Goal: Transaction & Acquisition: Book appointment/travel/reservation

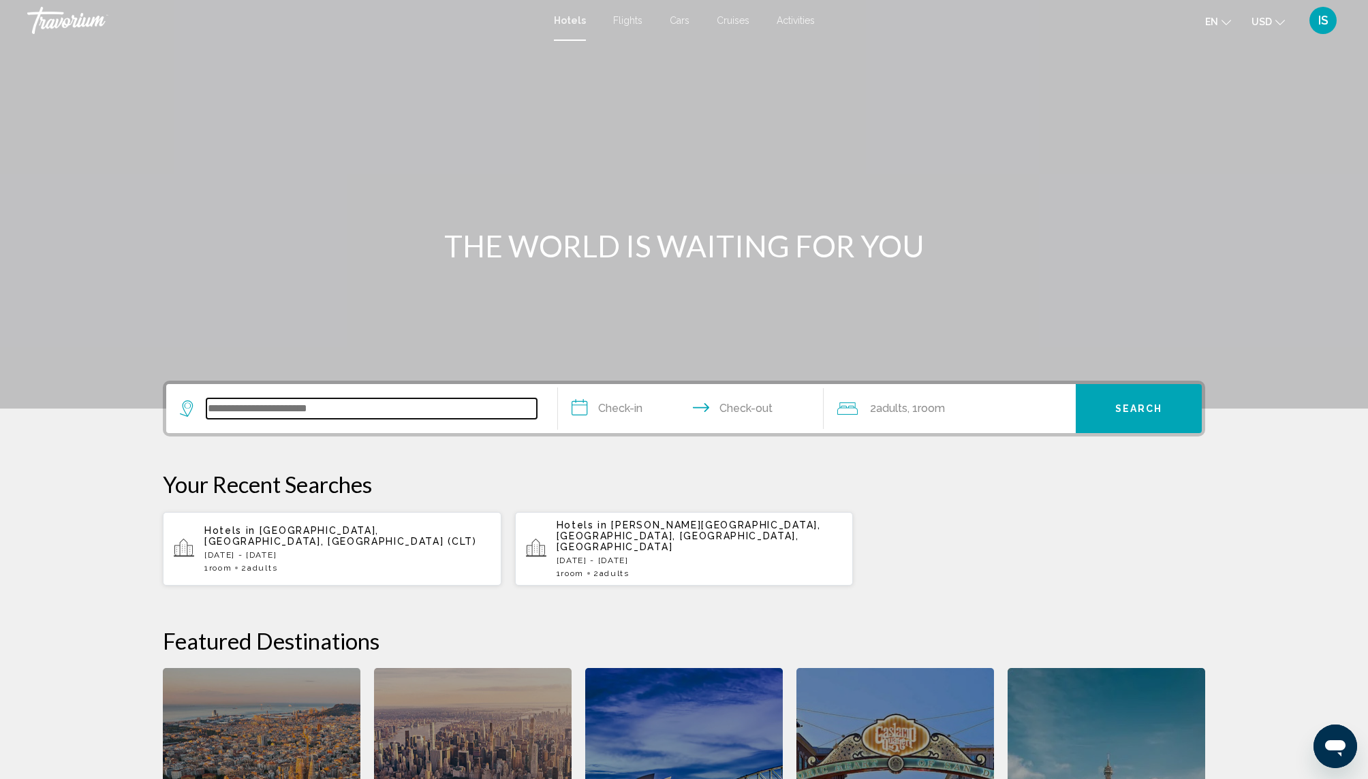
click at [387, 401] on input "Search widget" at bounding box center [371, 409] width 330 height 20
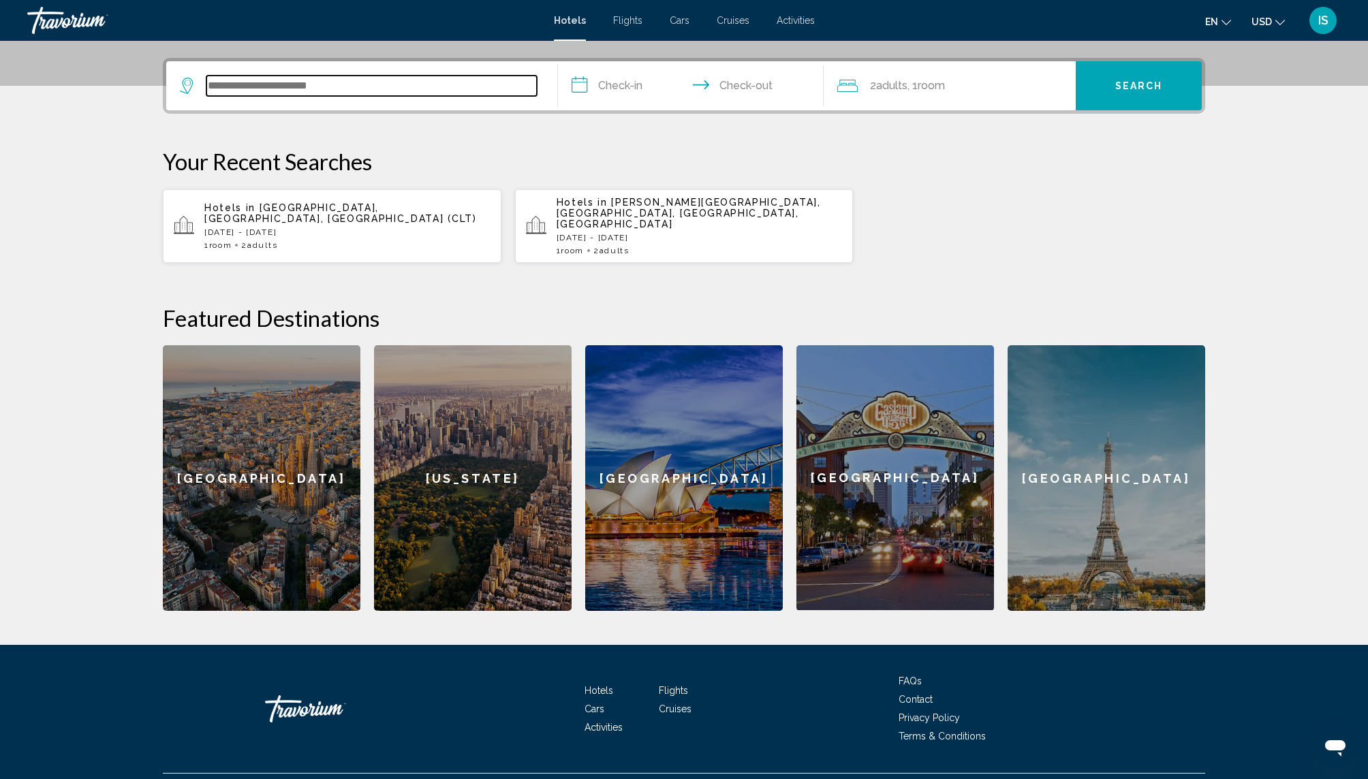
scroll to position [337, 0]
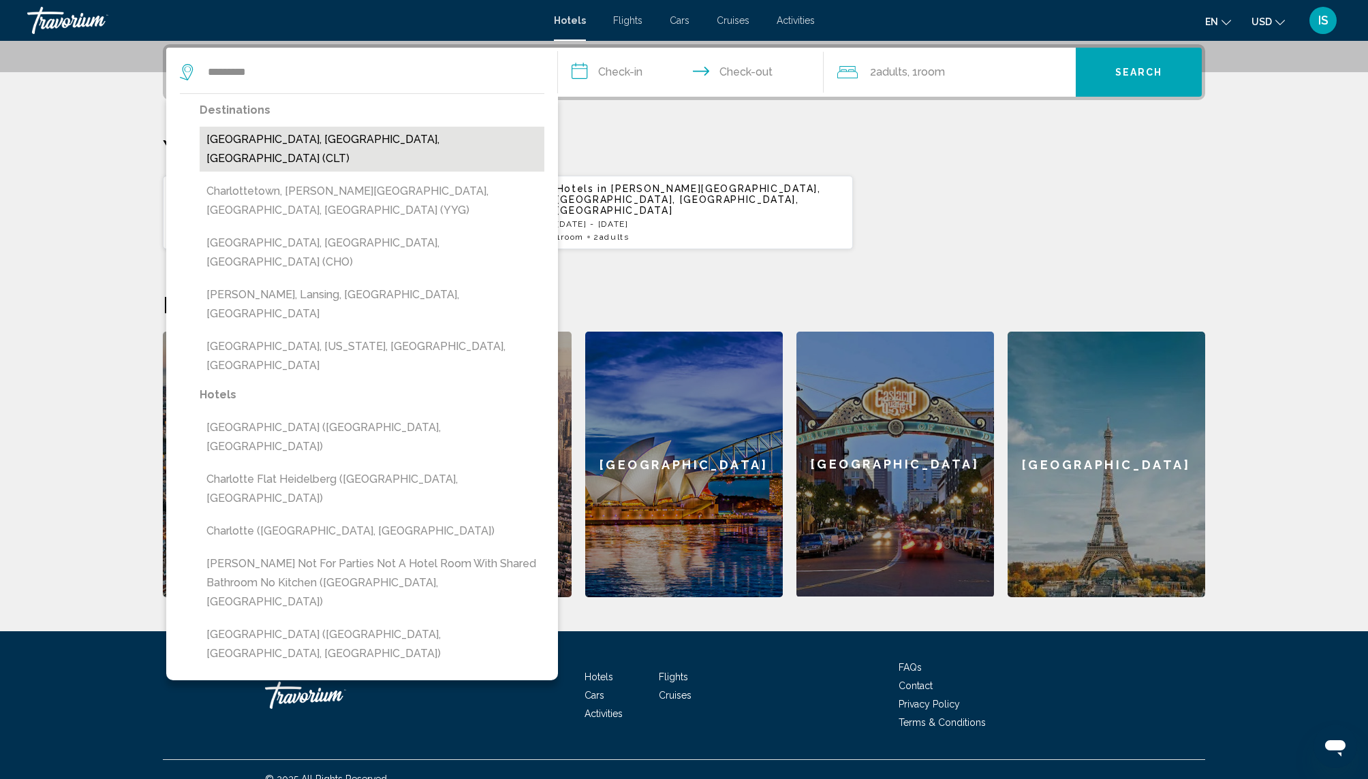
click at [287, 140] on button "[GEOGRAPHIC_DATA], [GEOGRAPHIC_DATA], [GEOGRAPHIC_DATA] (CLT)" at bounding box center [372, 149] width 345 height 45
type input "**********"
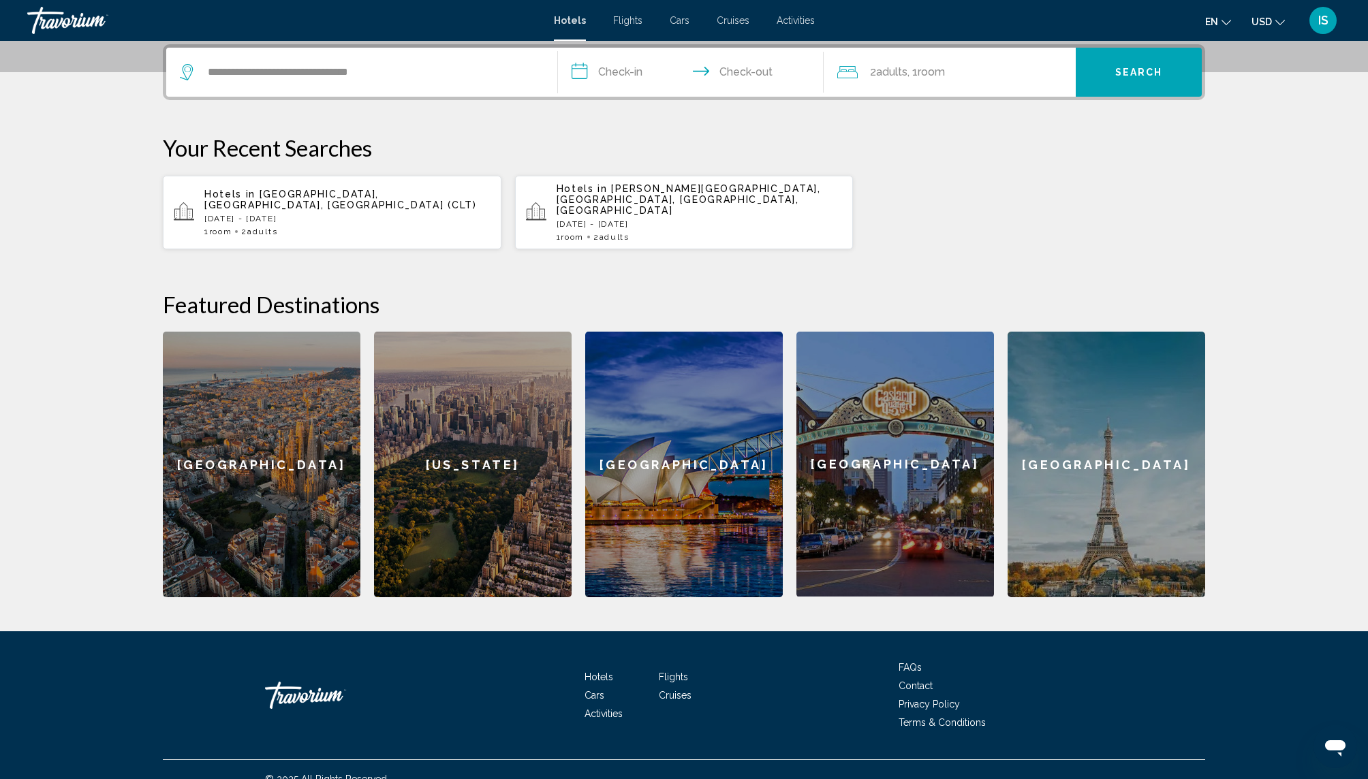
click at [629, 79] on input "**********" at bounding box center [693, 74] width 271 height 53
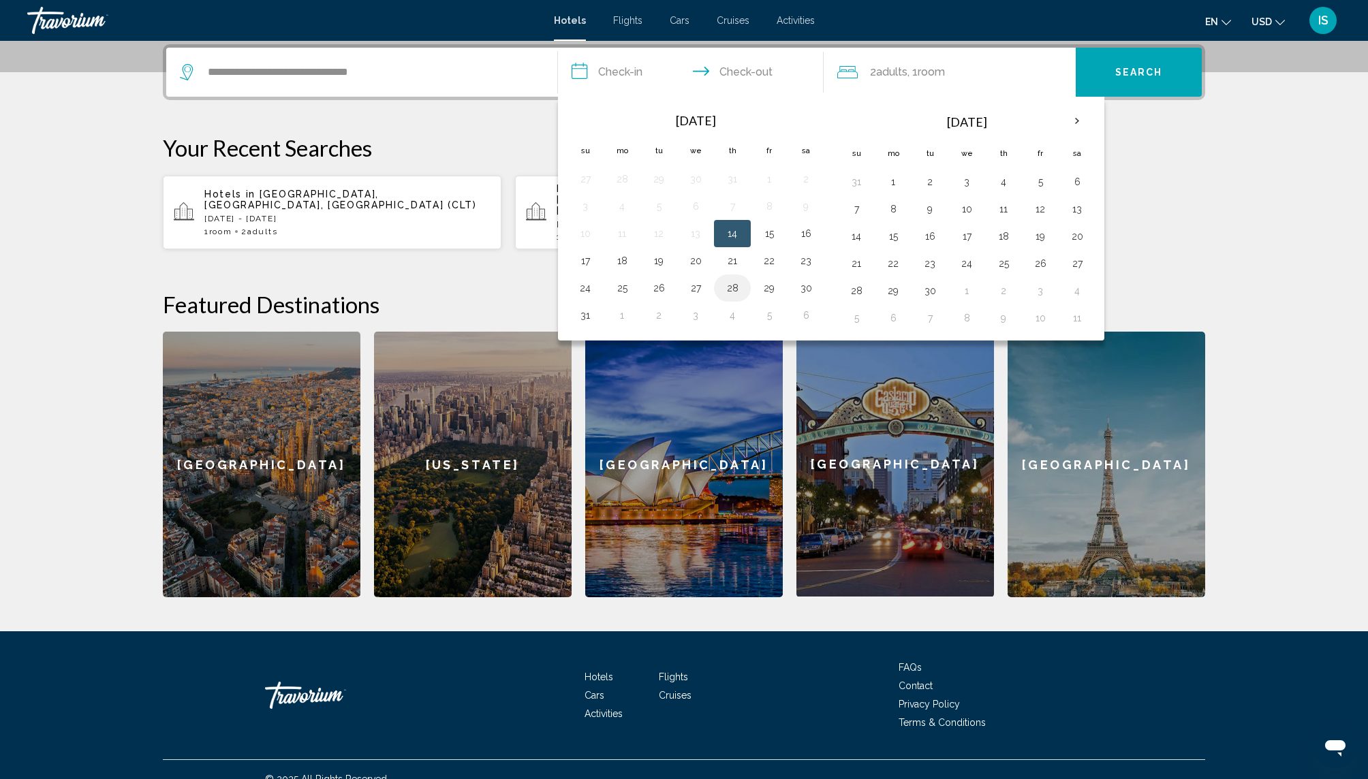
click at [732, 286] on button "28" at bounding box center [732, 288] width 22 height 19
click at [896, 178] on button "1" at bounding box center [893, 181] width 22 height 19
type input "**********"
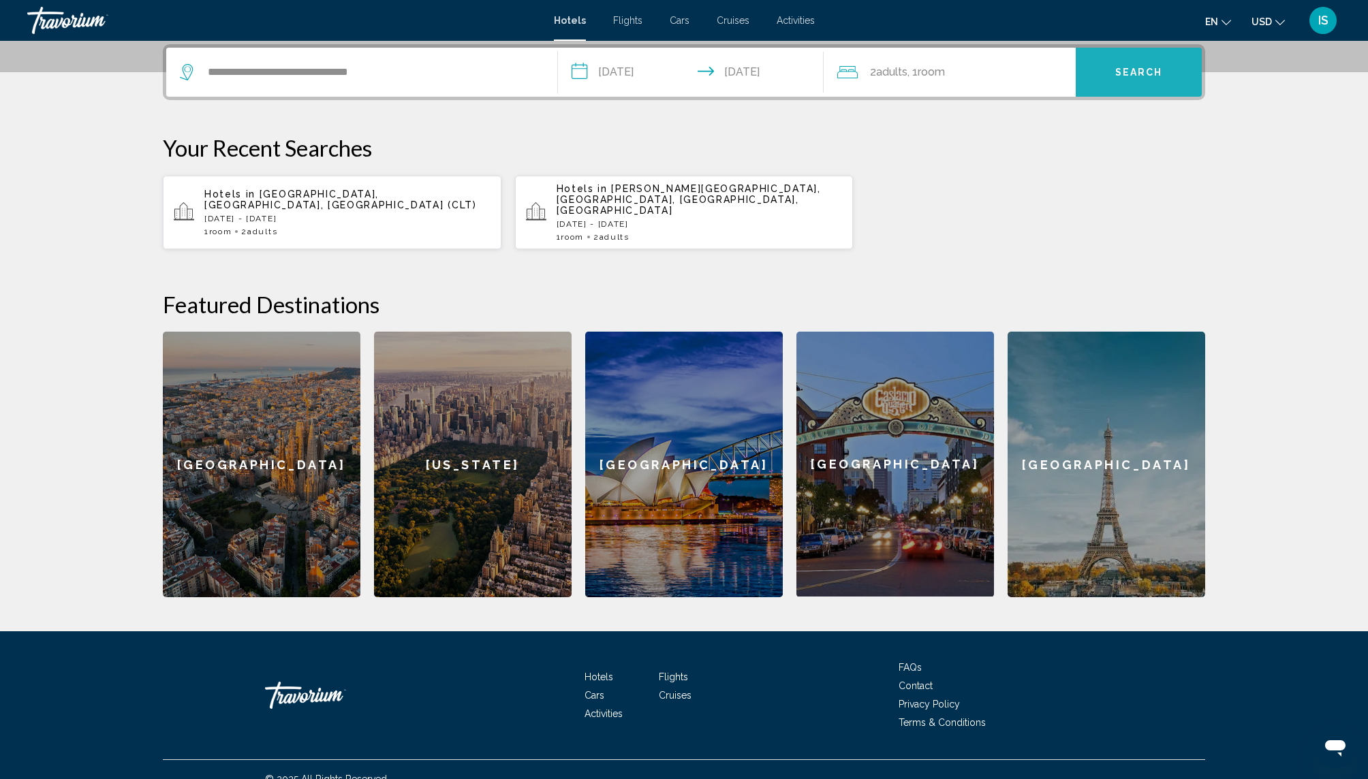
click at [1120, 69] on span "Search" at bounding box center [1139, 72] width 48 height 11
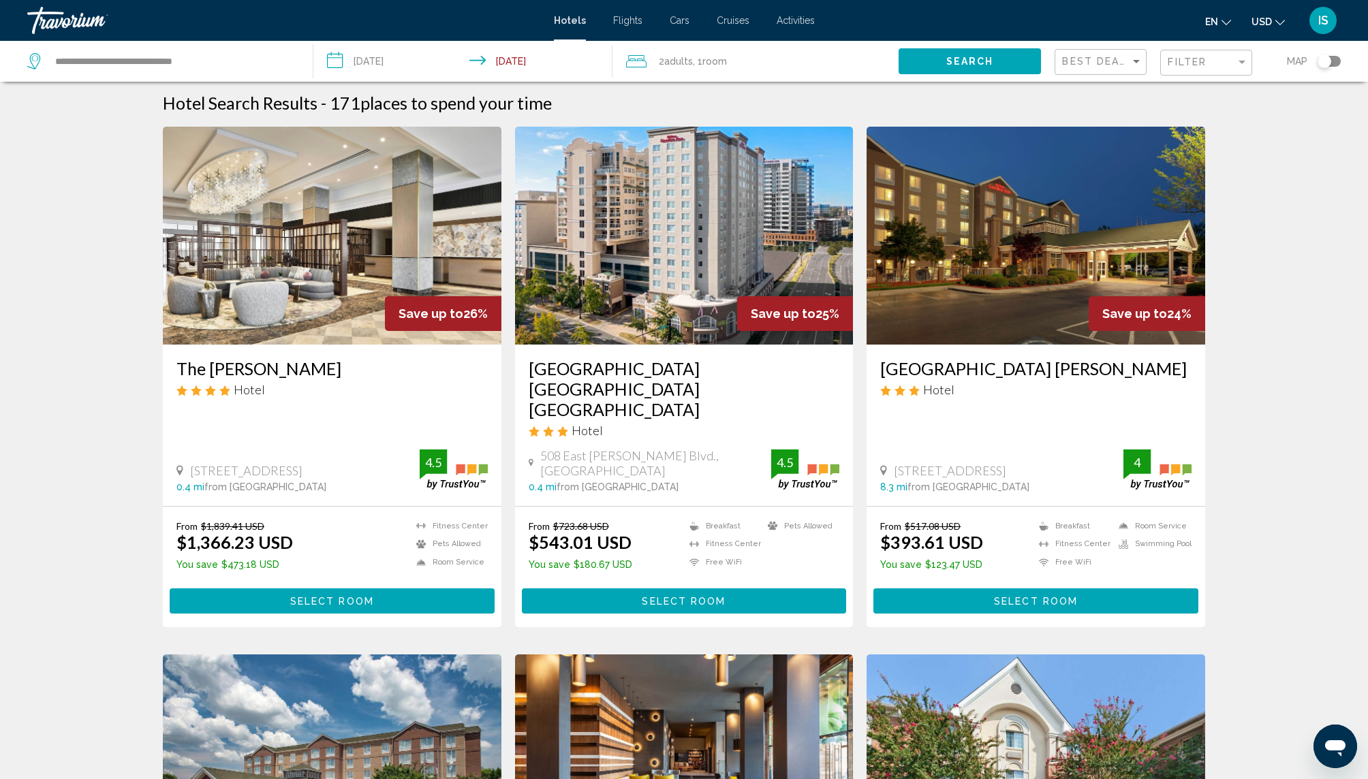
scroll to position [5, 0]
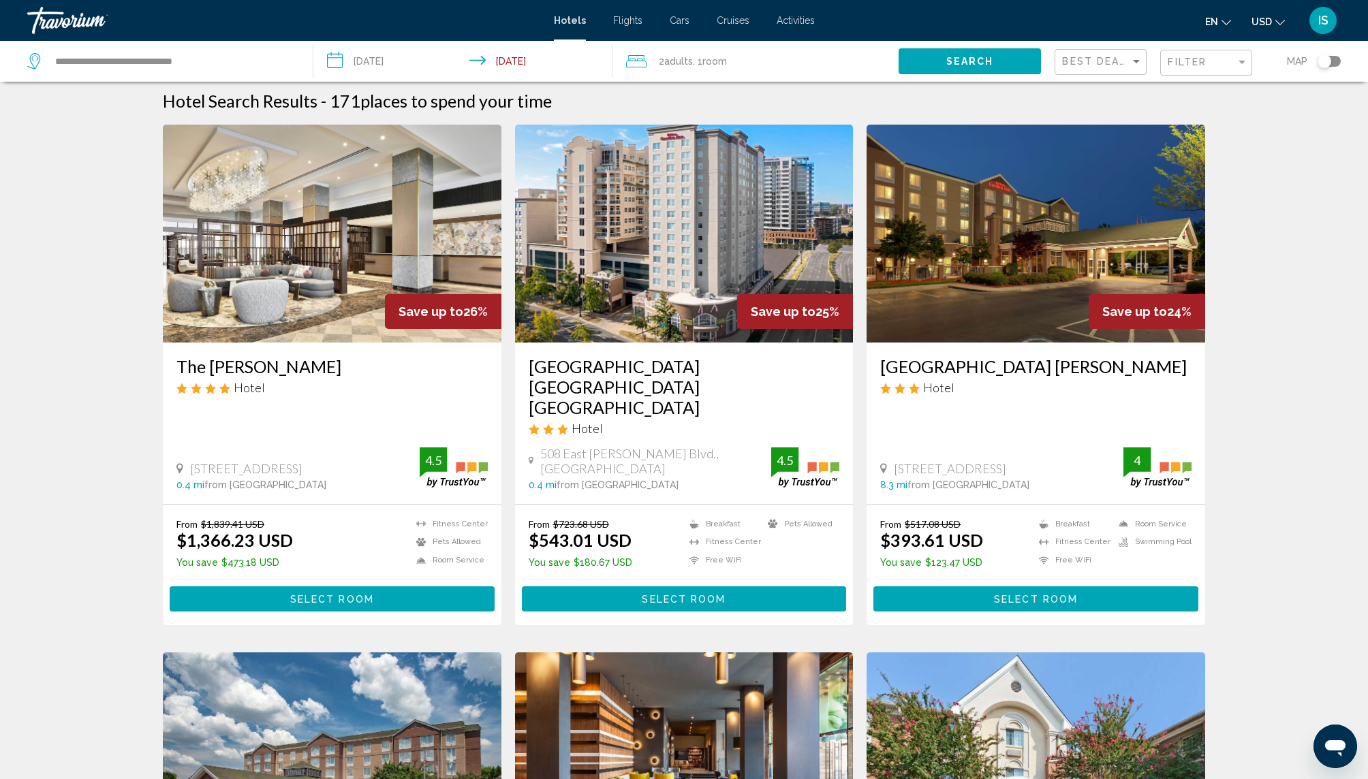
click at [682, 265] on img "Main content" at bounding box center [684, 234] width 339 height 218
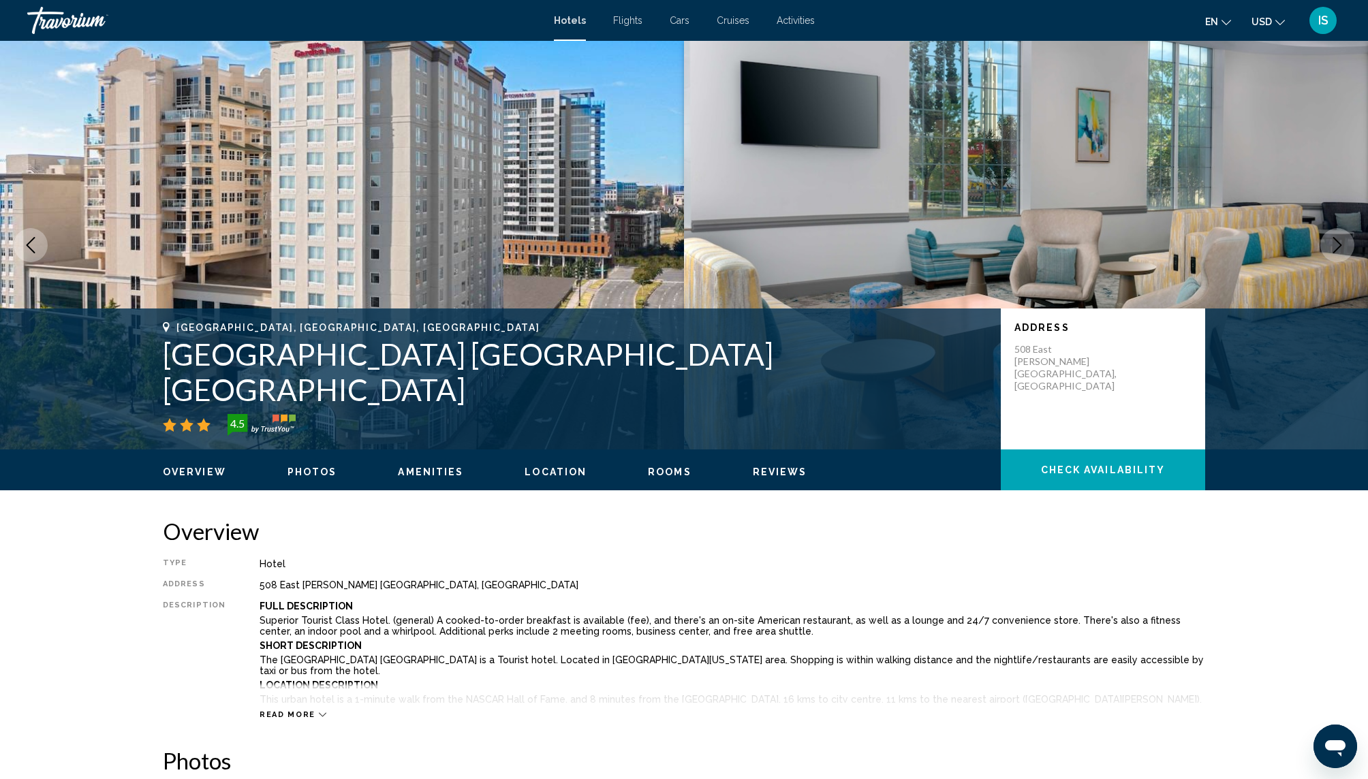
scroll to position [4, 0]
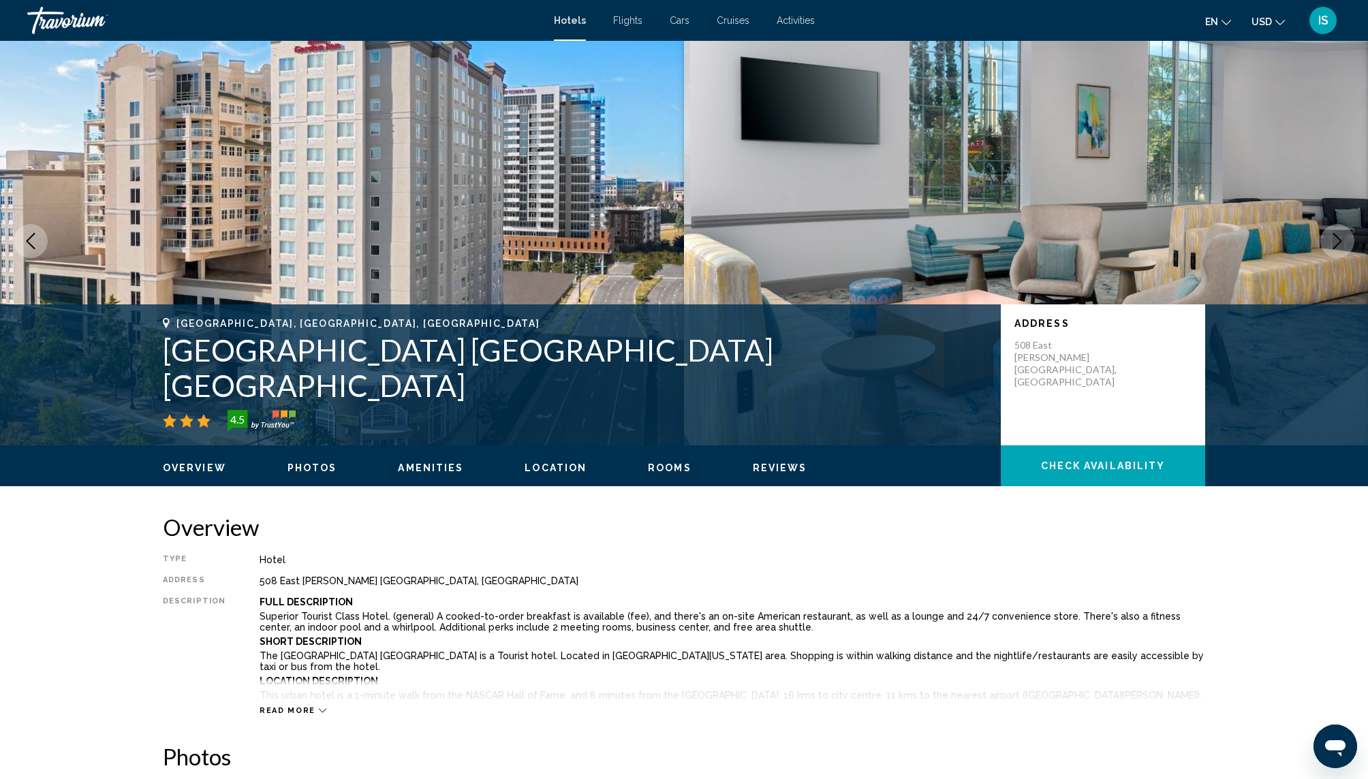
click at [775, 467] on span "Reviews" at bounding box center [780, 468] width 55 height 11
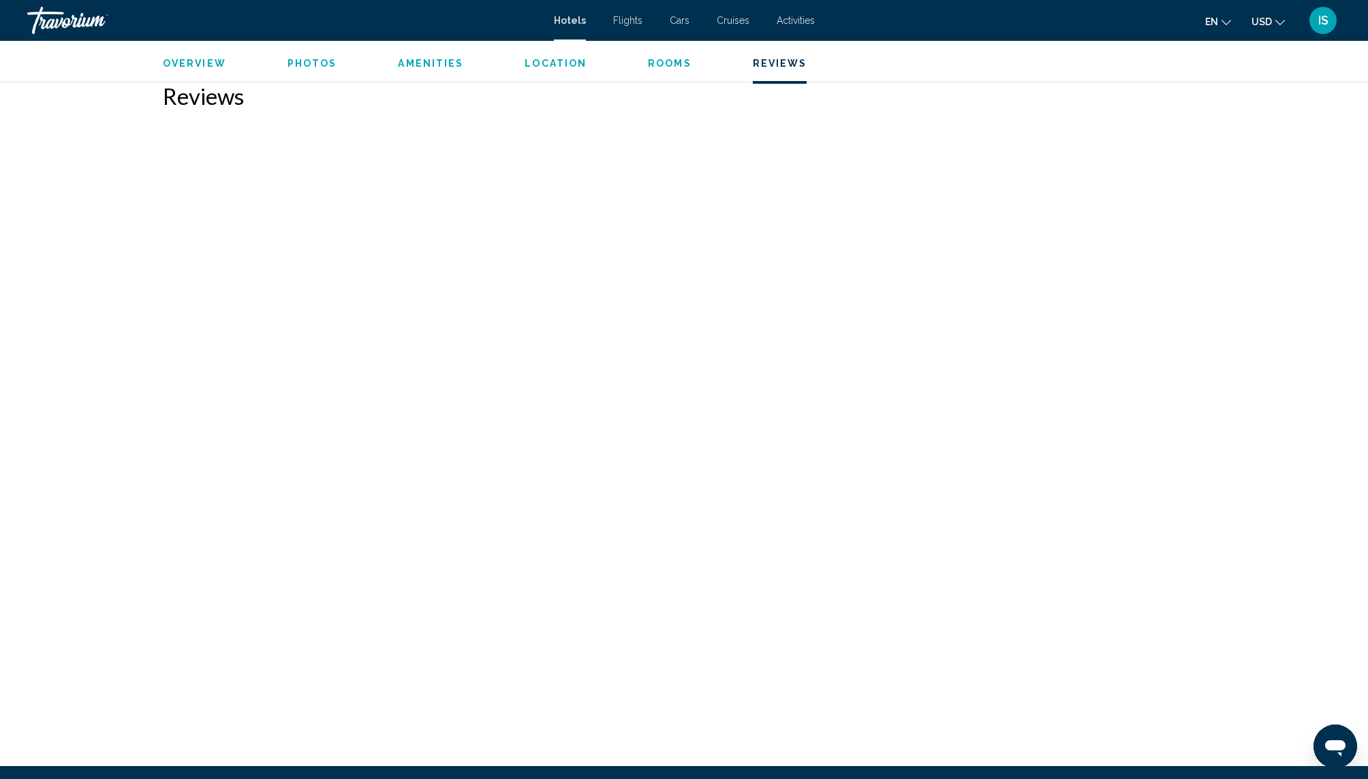
scroll to position [3712, 0]
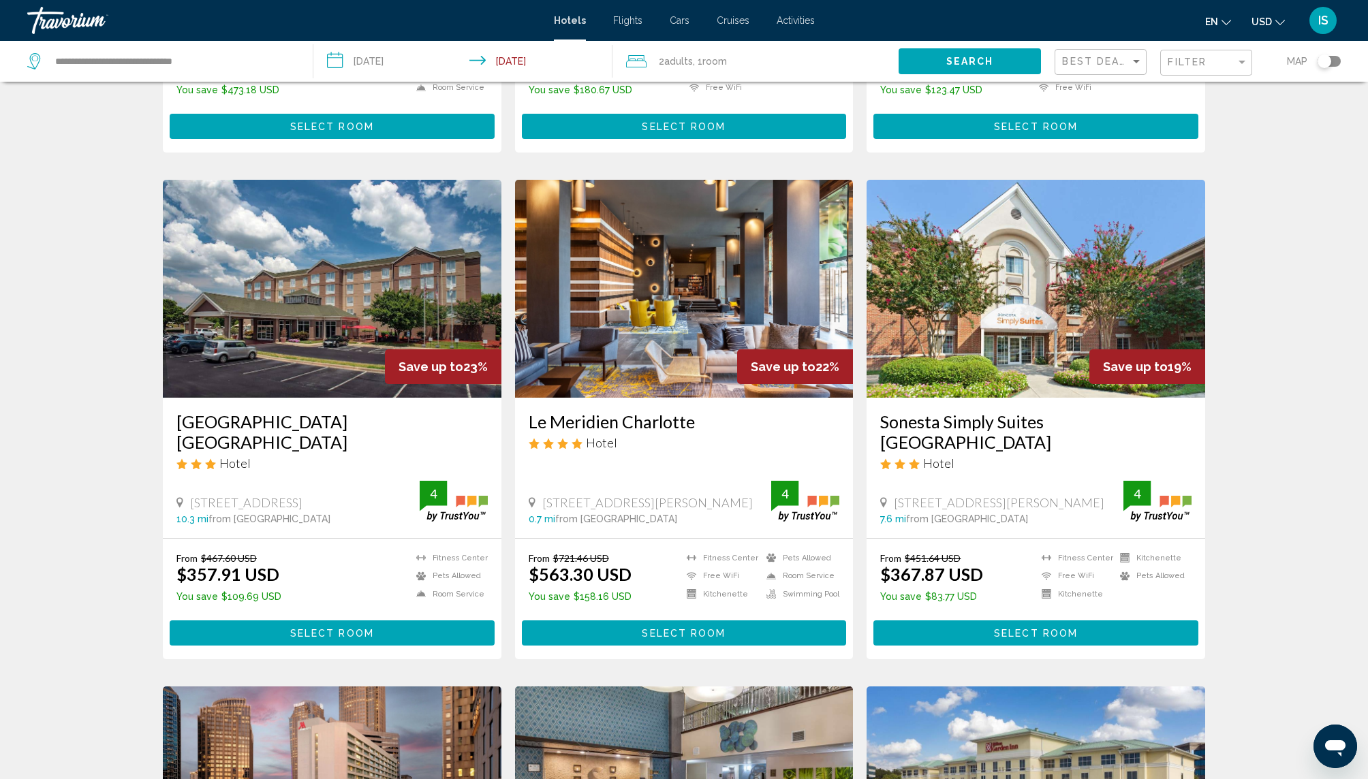
scroll to position [495, 0]
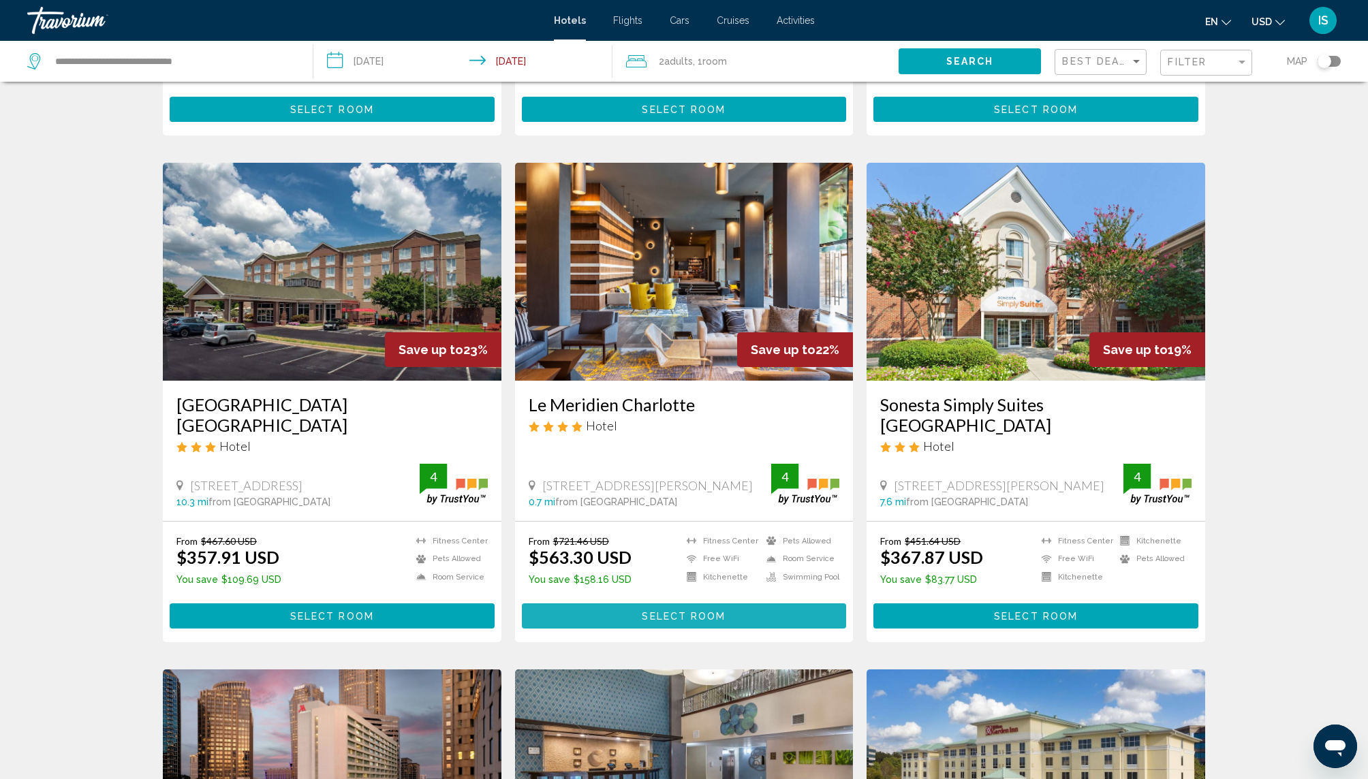
click at [696, 604] on button "Select Room" at bounding box center [684, 616] width 325 height 25
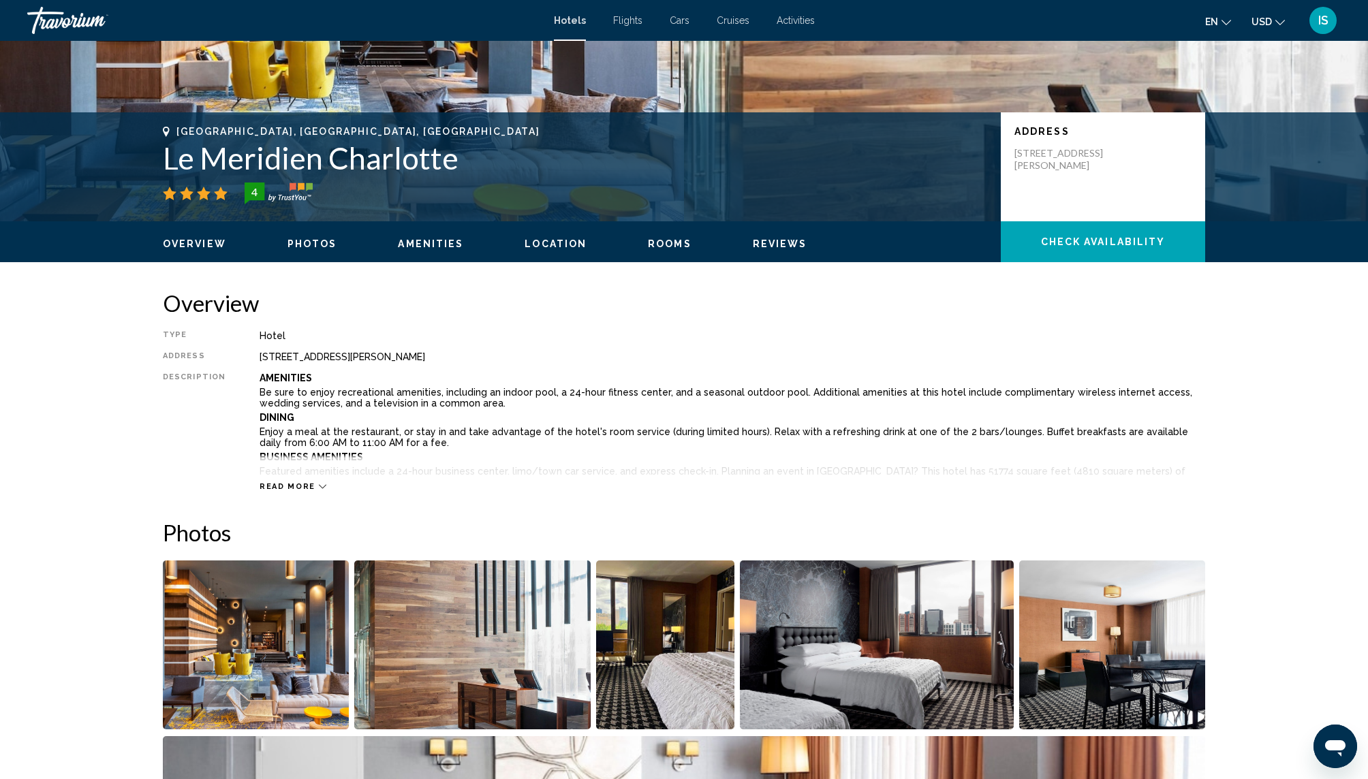
scroll to position [271, 0]
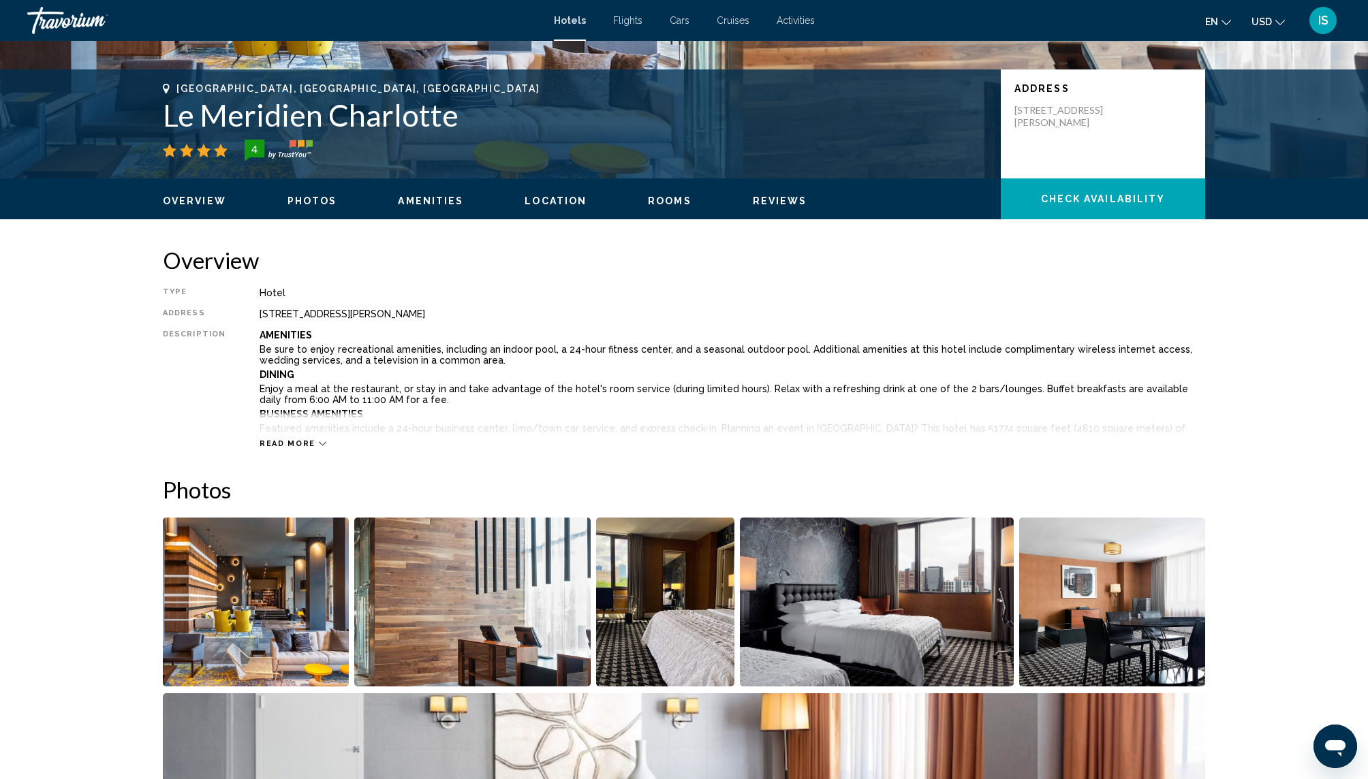
click at [774, 196] on span "Reviews" at bounding box center [780, 201] width 55 height 11
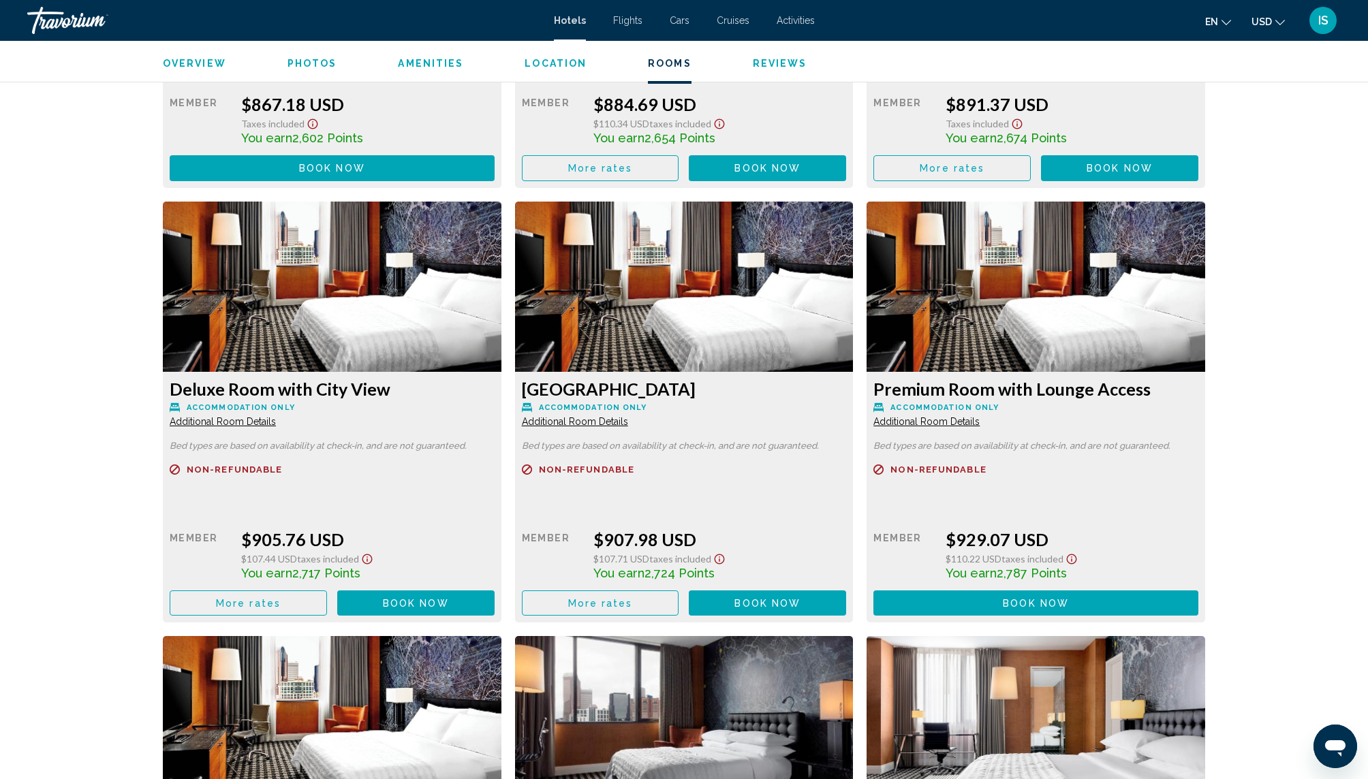
scroll to position [4032, 0]
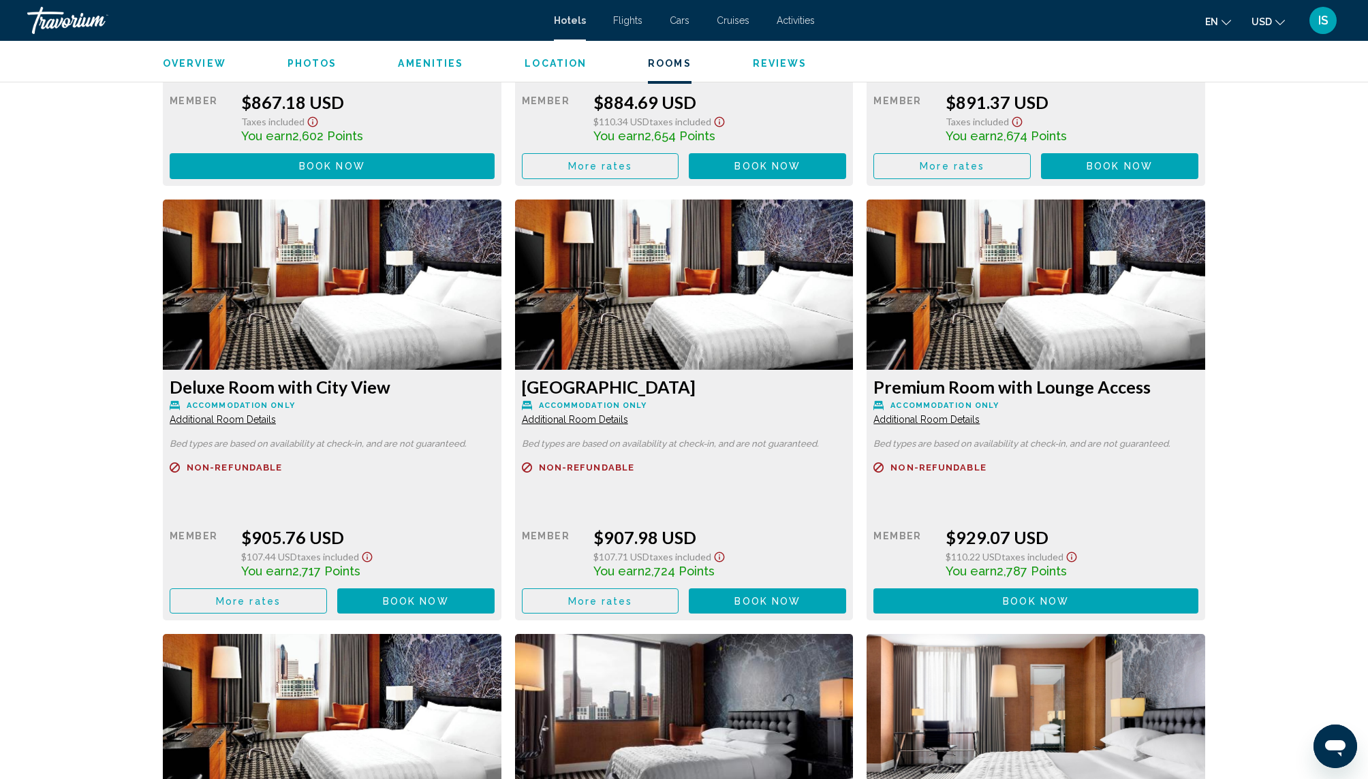
click at [777, 65] on span "Reviews" at bounding box center [780, 63] width 55 height 11
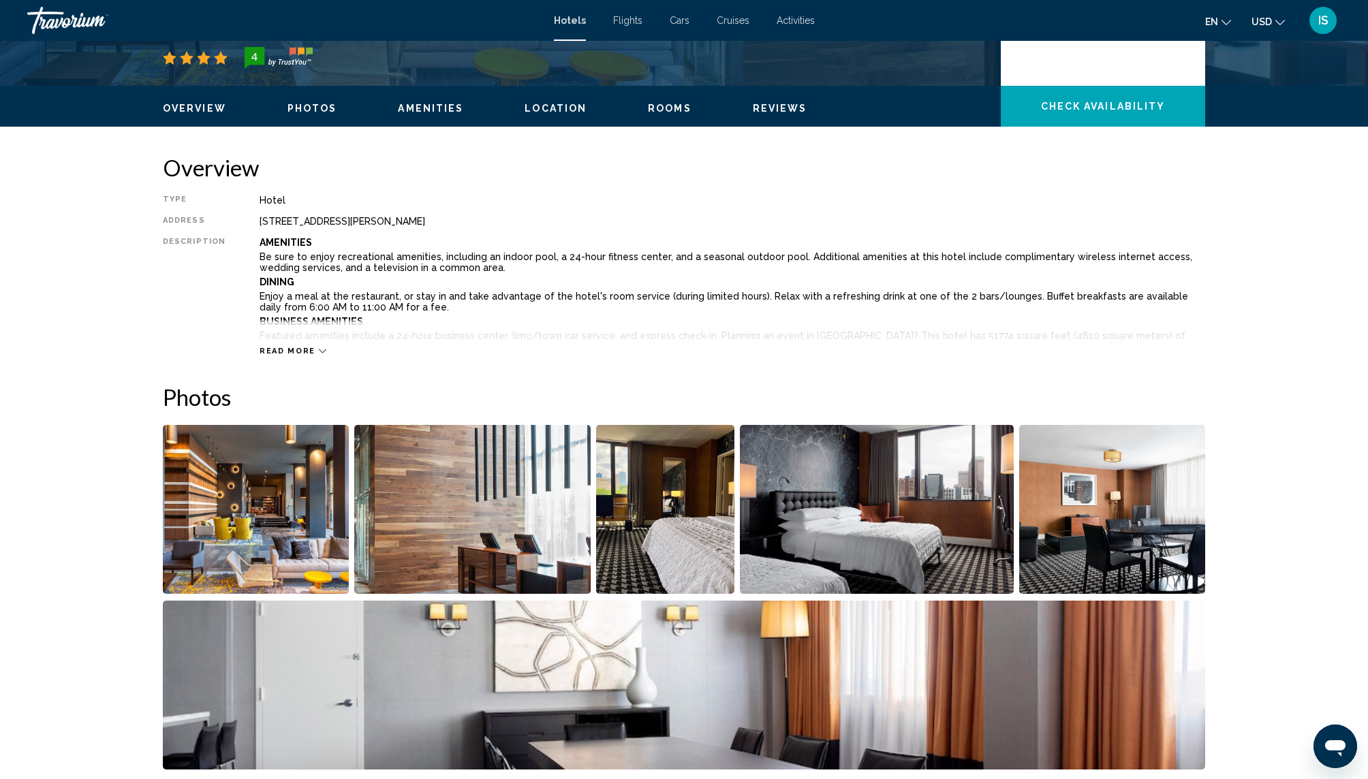
scroll to position [0, 0]
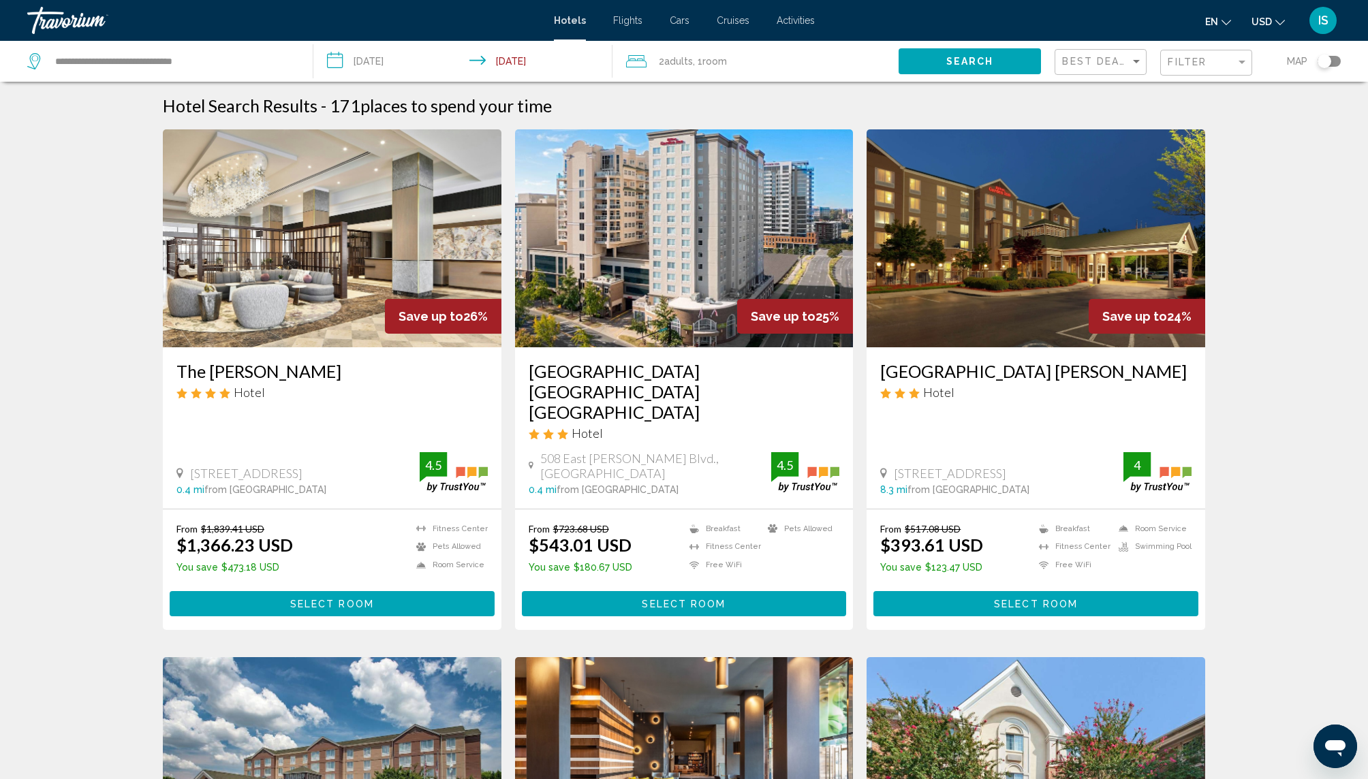
click at [297, 372] on h3 "The [PERSON_NAME]" at bounding box center [331, 371] width 311 height 20
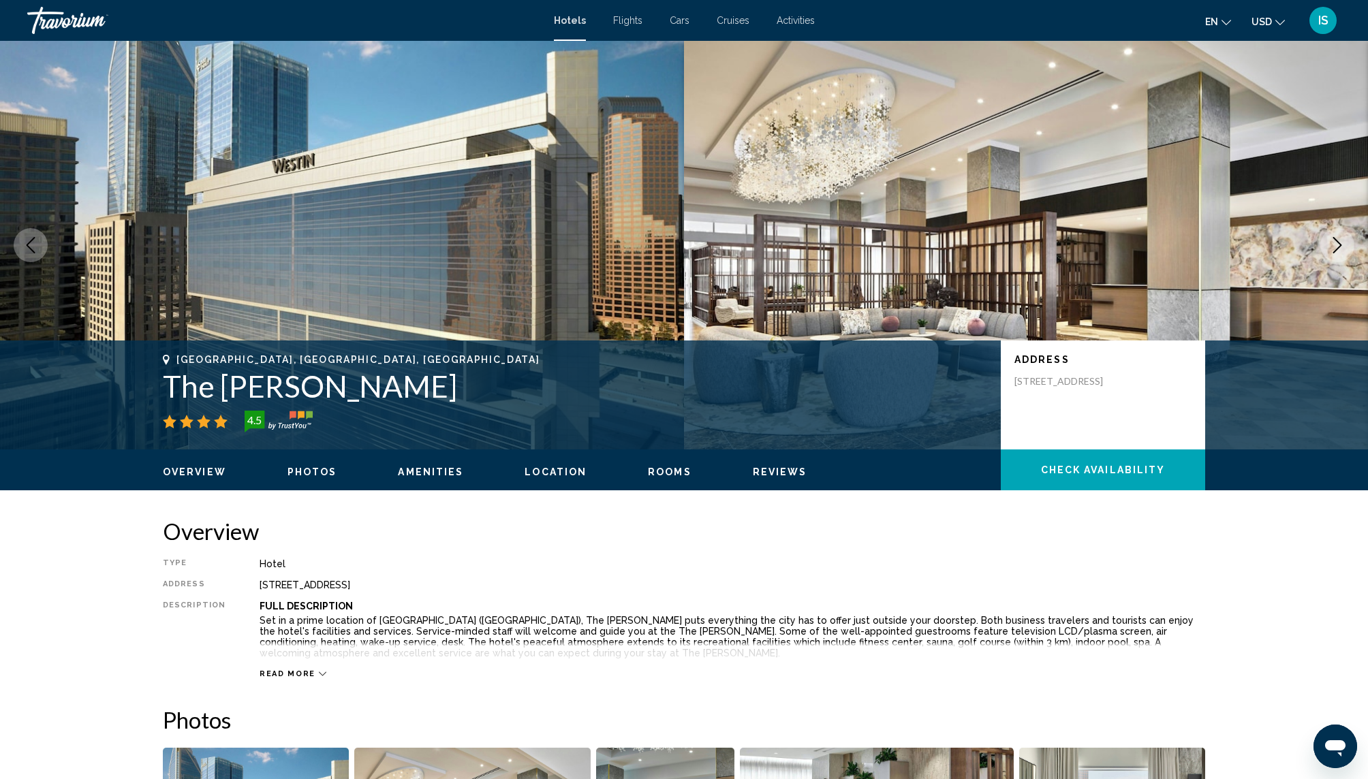
click at [763, 468] on span "Reviews" at bounding box center [780, 472] width 55 height 11
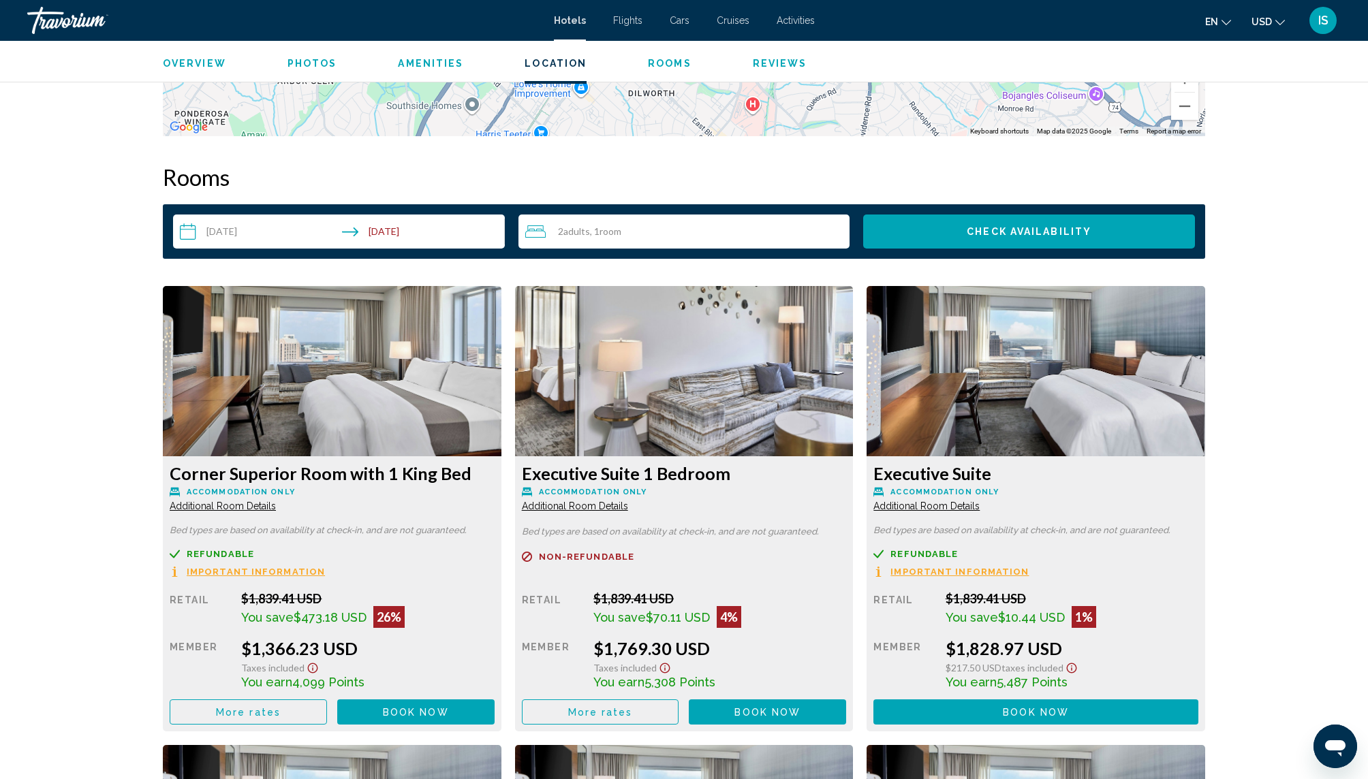
scroll to position [1484, 0]
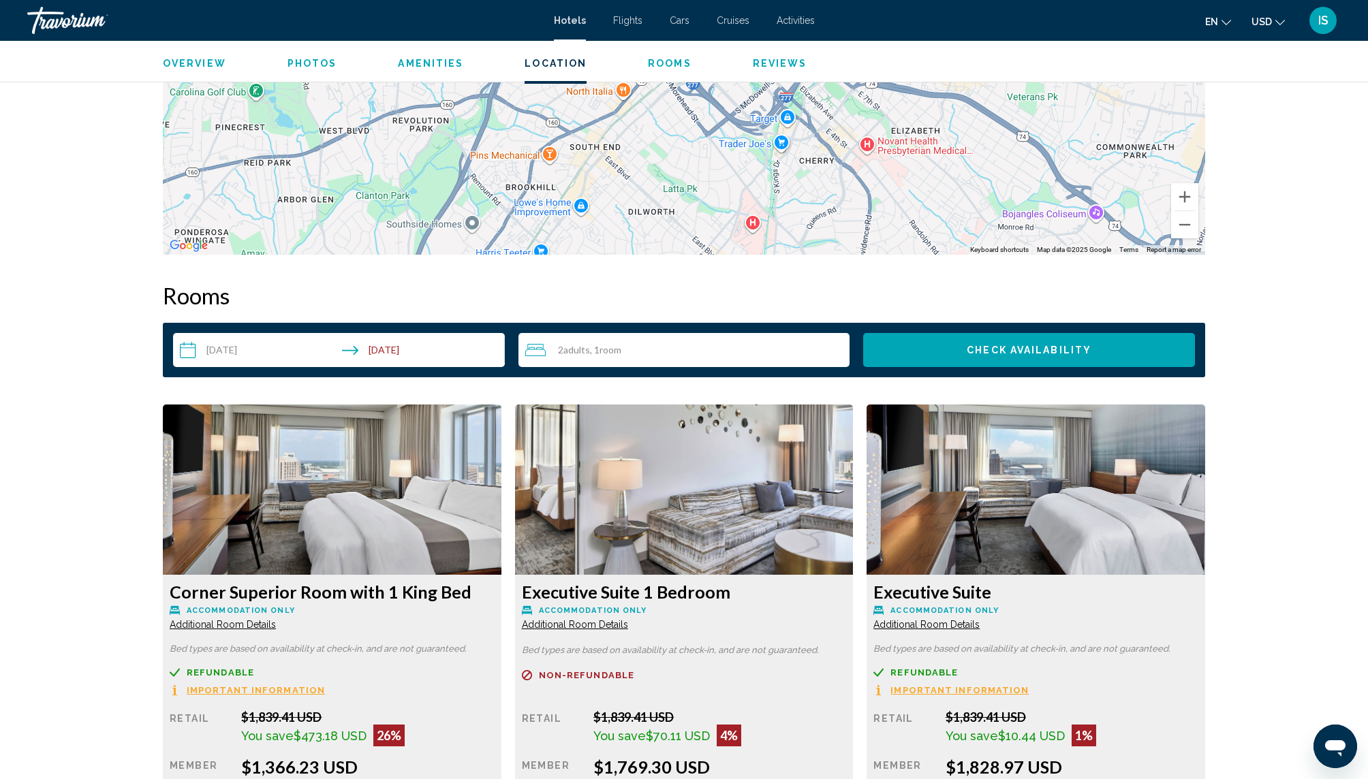
click at [779, 63] on span "Reviews" at bounding box center [780, 63] width 55 height 11
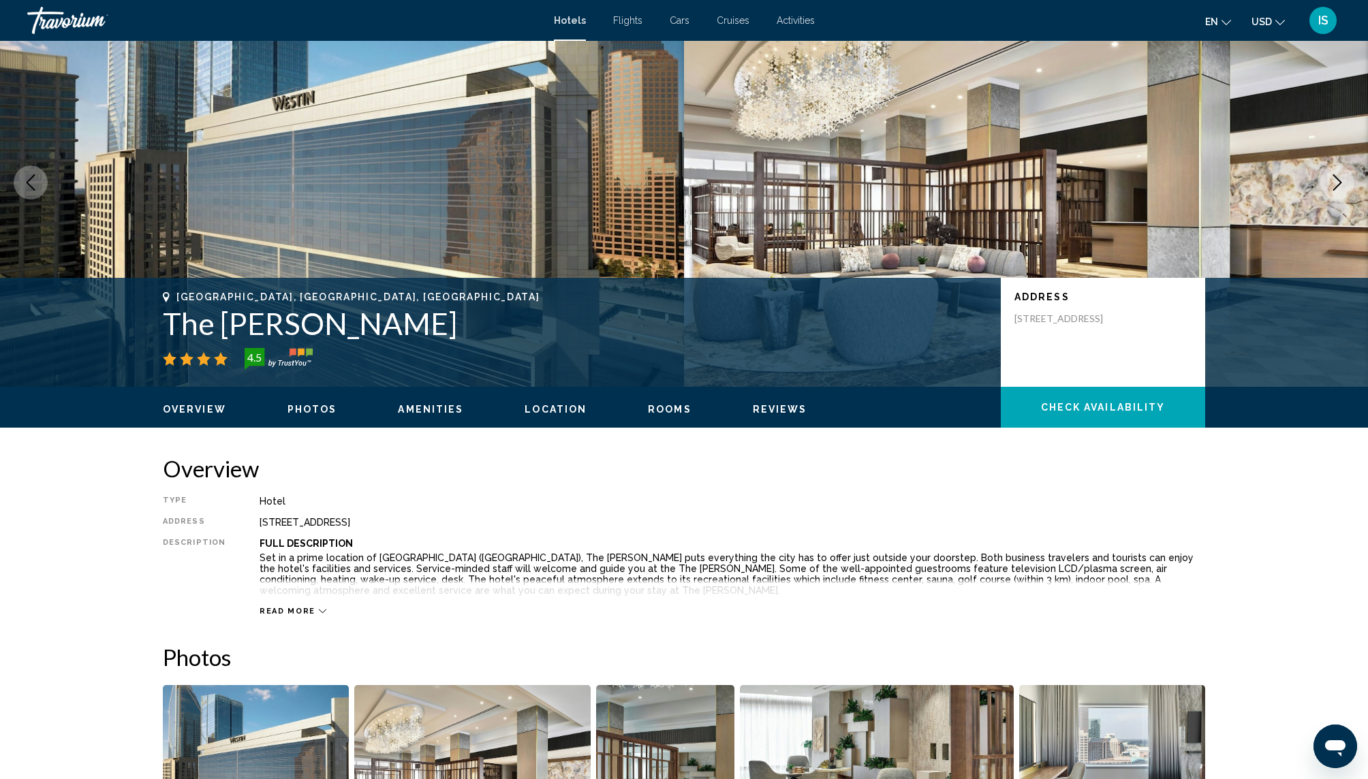
scroll to position [0, 0]
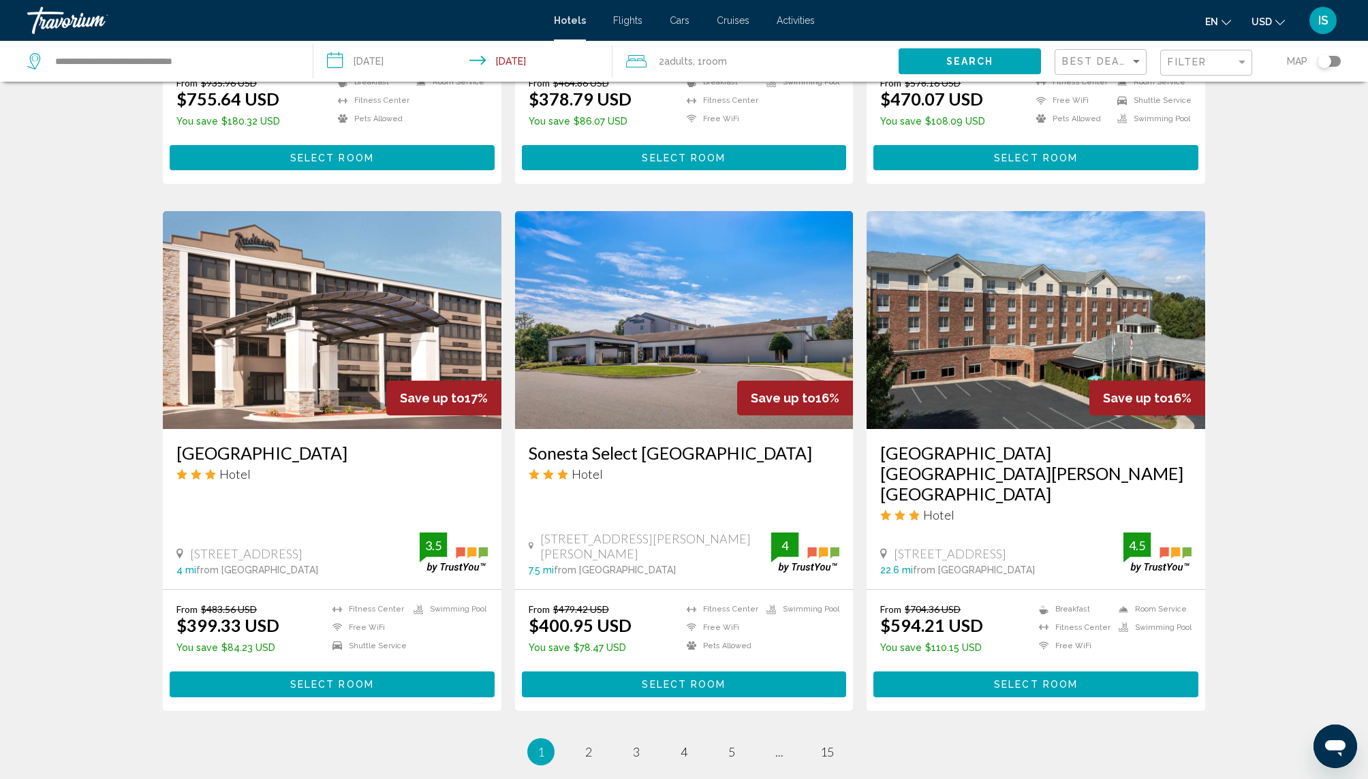
scroll to position [1459, 0]
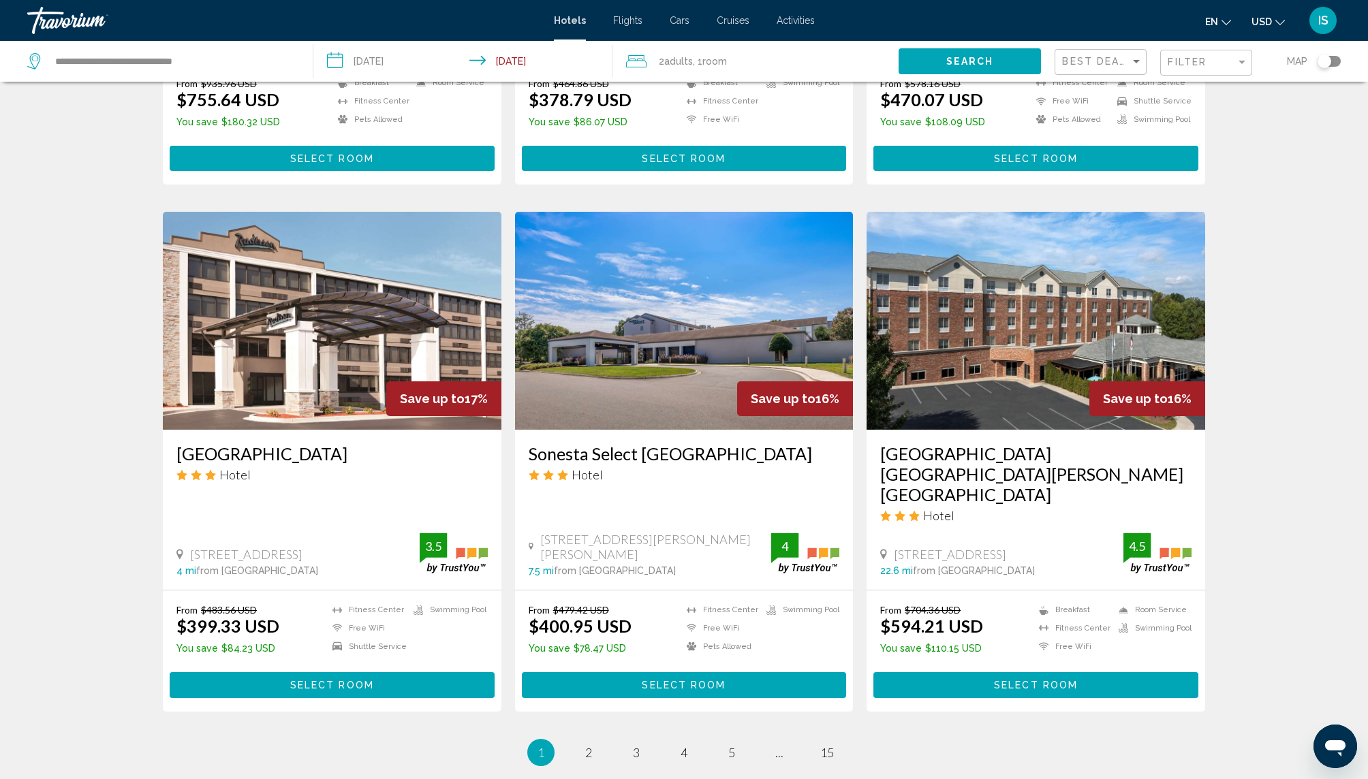
click at [321, 444] on h3 "[GEOGRAPHIC_DATA]" at bounding box center [331, 454] width 311 height 20
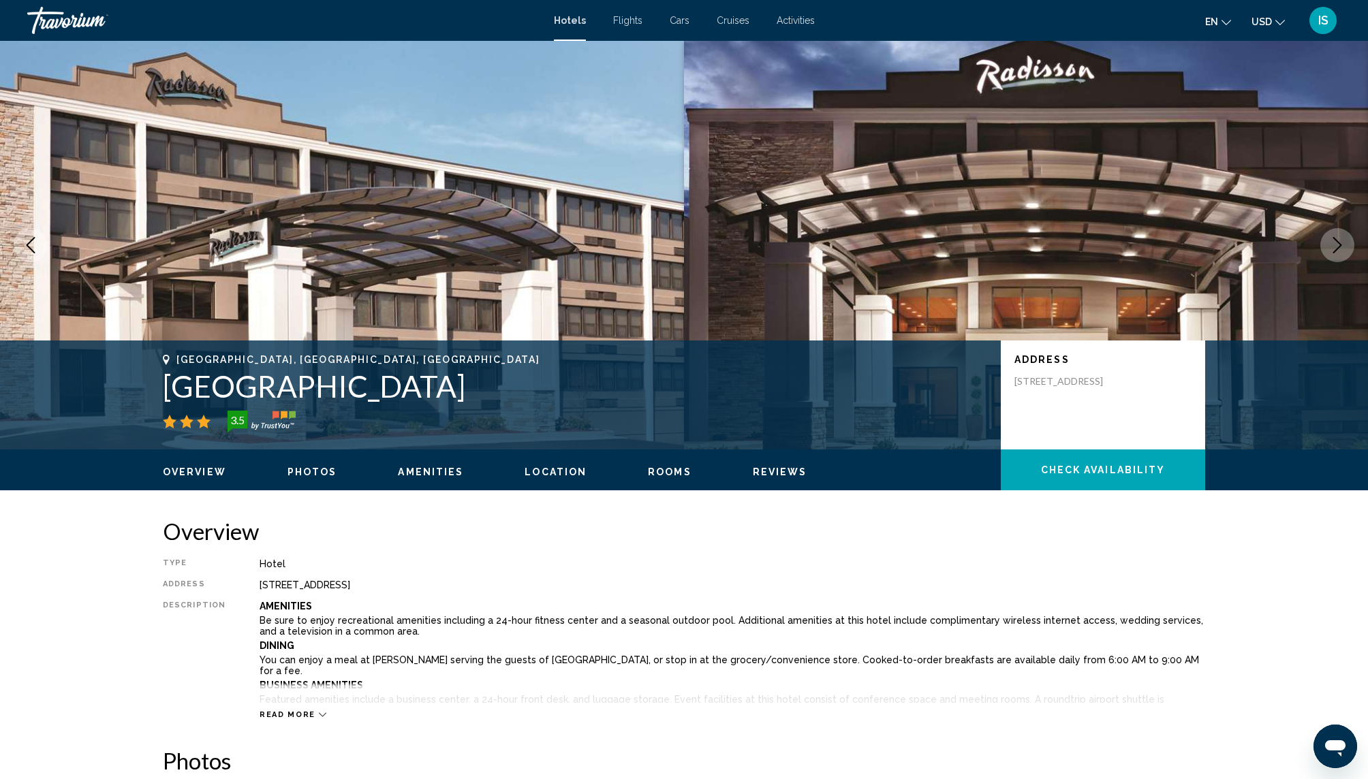
click at [779, 474] on span "Reviews" at bounding box center [780, 472] width 55 height 11
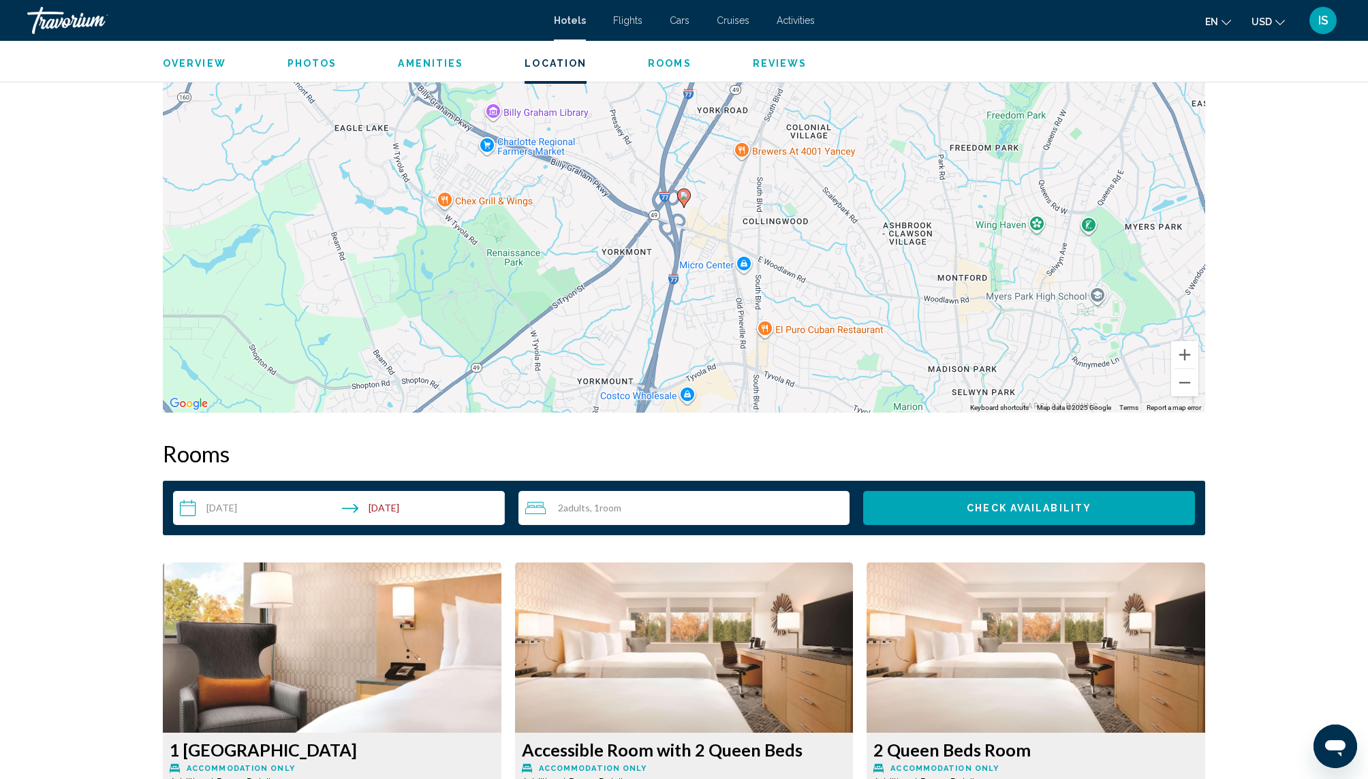
scroll to position [1365, 0]
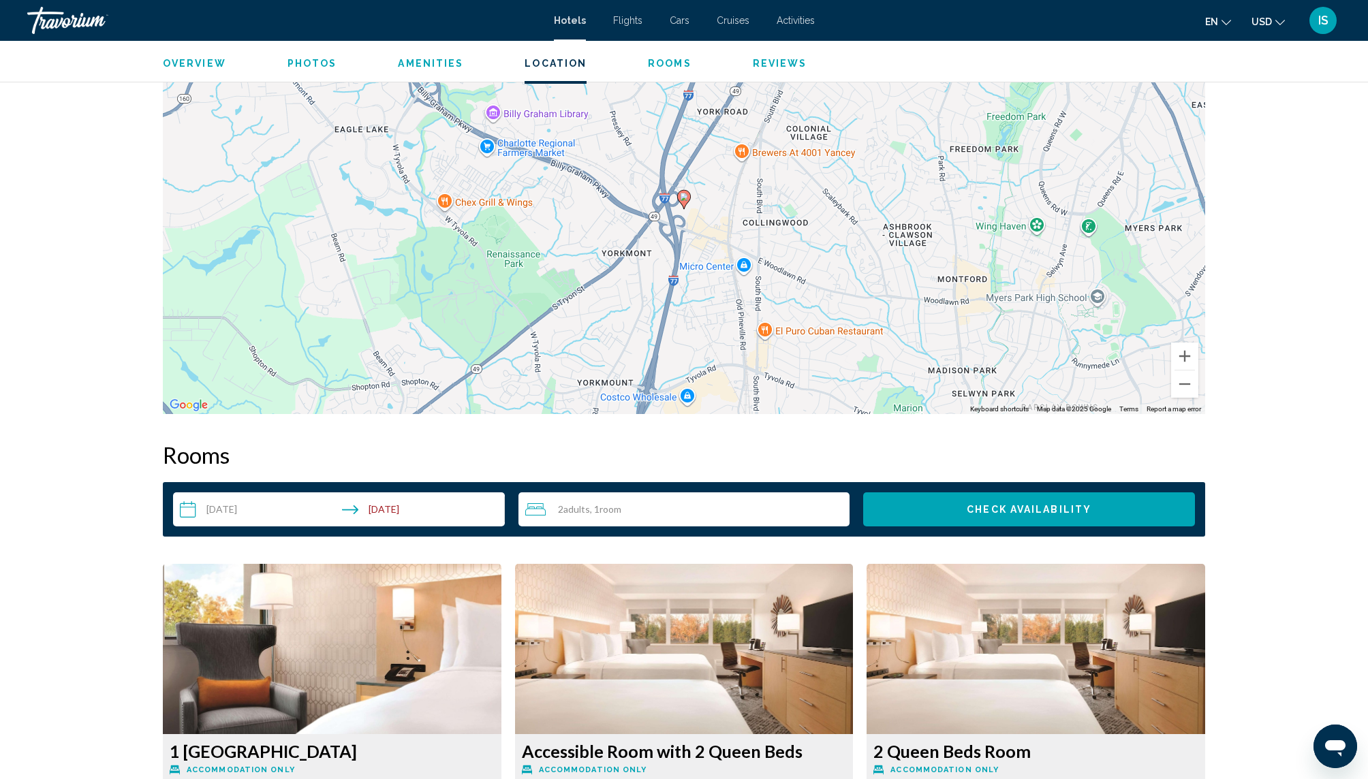
click at [774, 61] on span "Reviews" at bounding box center [780, 63] width 55 height 11
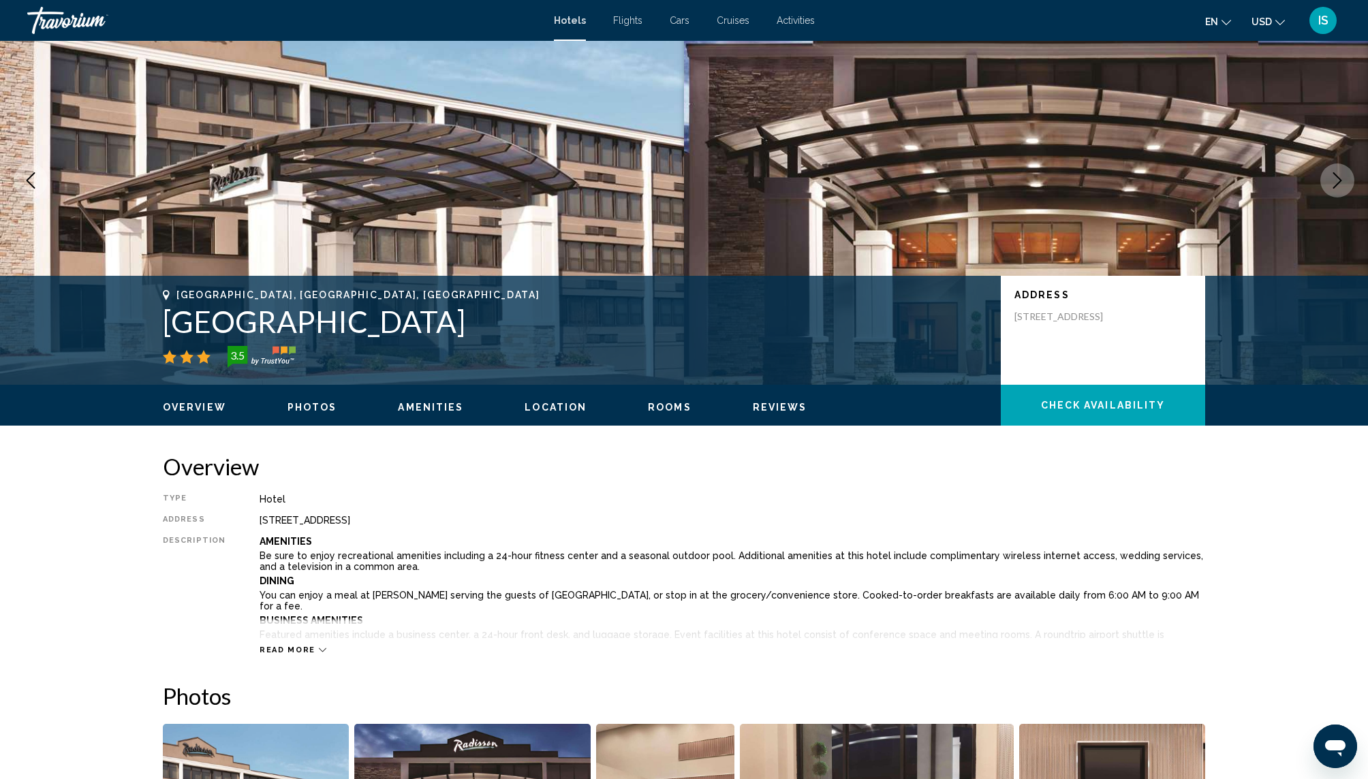
scroll to position [0, 0]
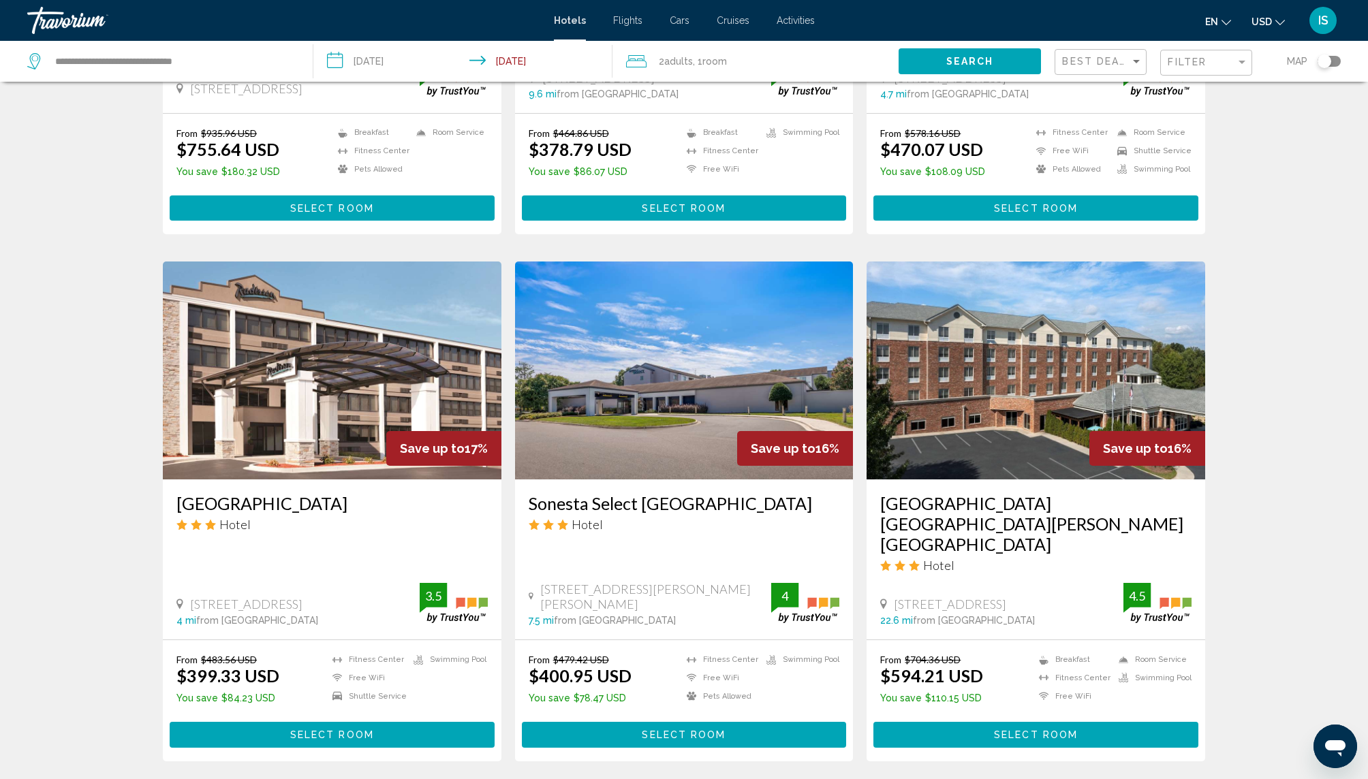
scroll to position [1559, 0]
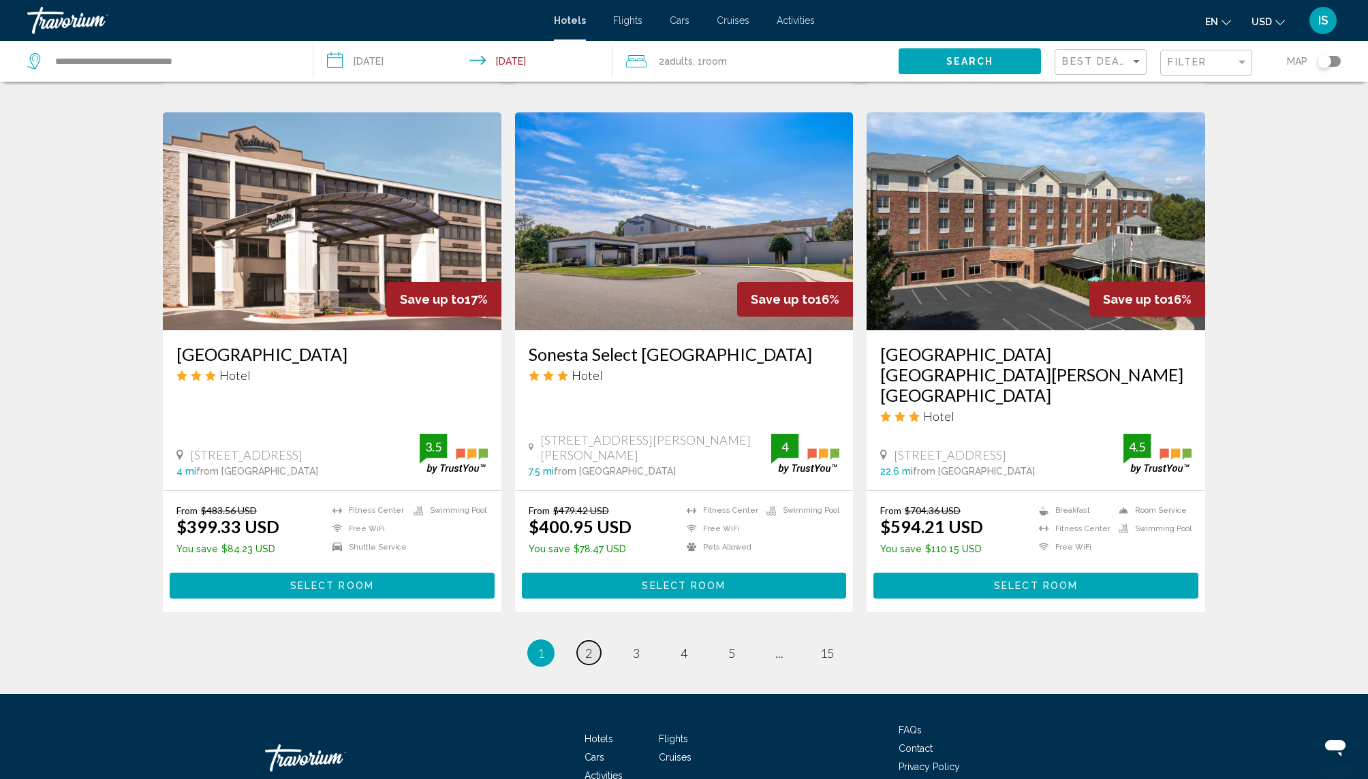
click at [587, 646] on span "2" at bounding box center [588, 653] width 7 height 15
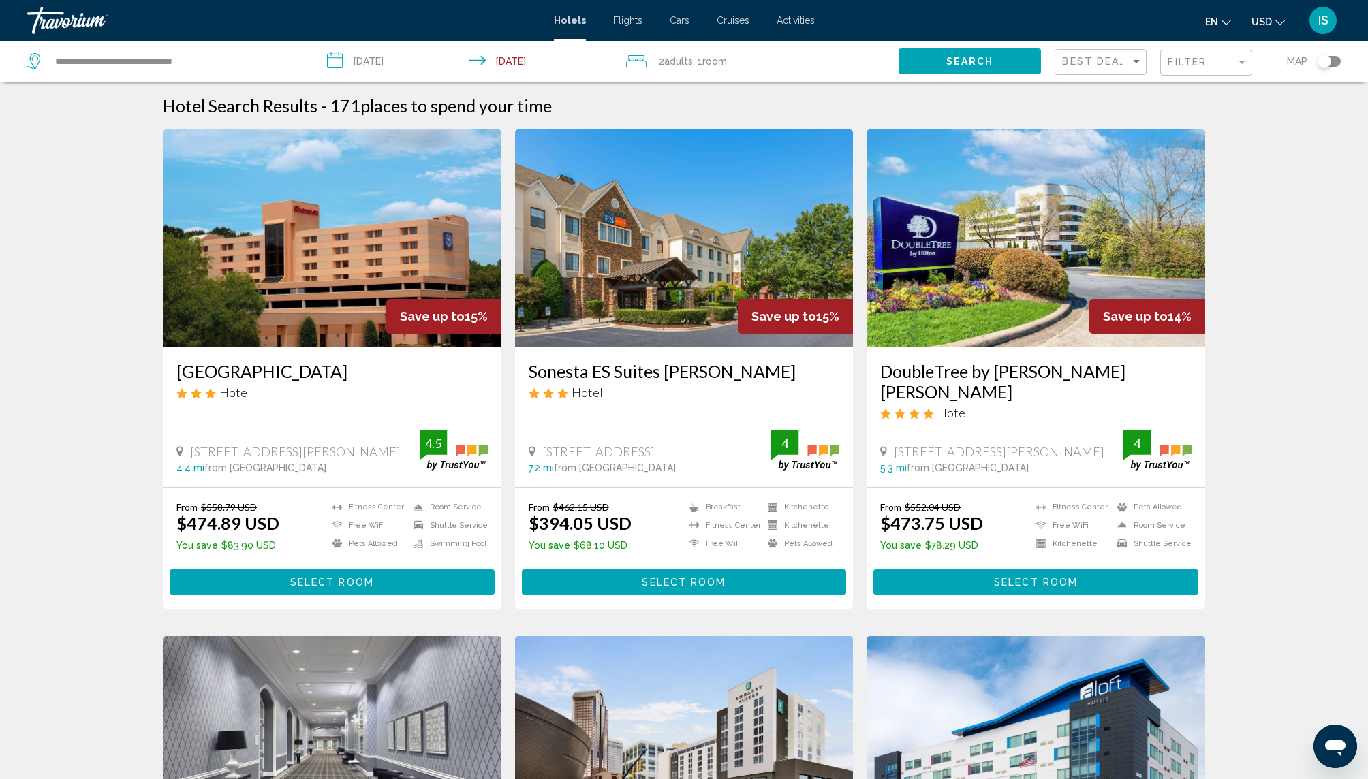
click at [1014, 254] on img "Main content" at bounding box center [1036, 238] width 339 height 218
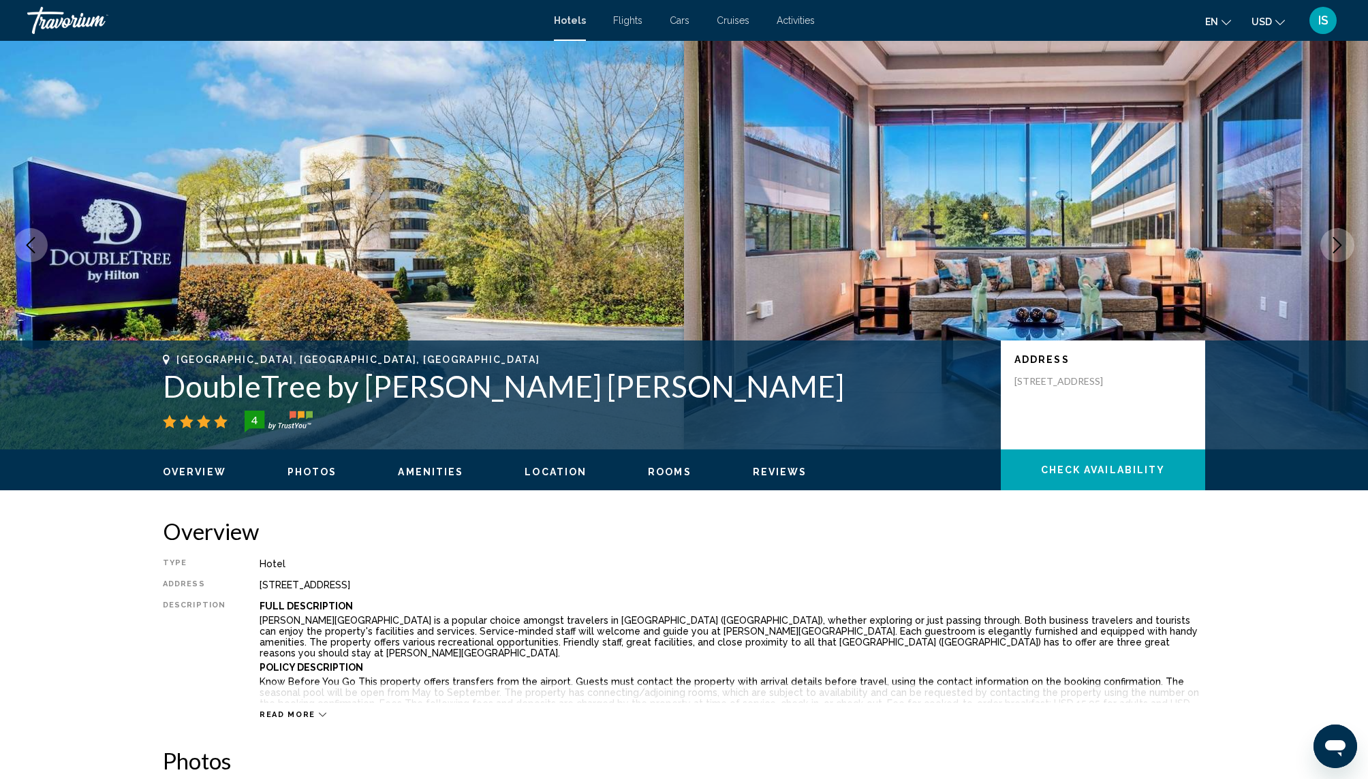
click at [768, 471] on span "Reviews" at bounding box center [780, 472] width 55 height 11
